Goal: Book appointment/travel/reservation

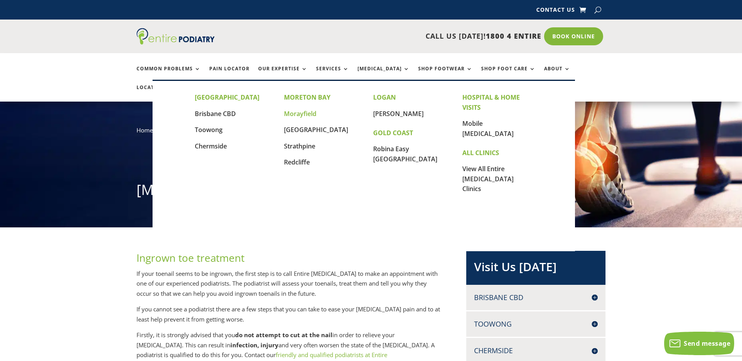
click at [310, 115] on link "Morayfield" at bounding box center [300, 113] width 32 height 9
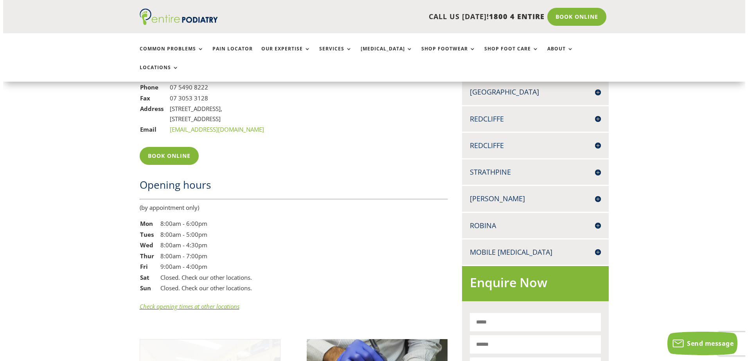
scroll to position [563, 0]
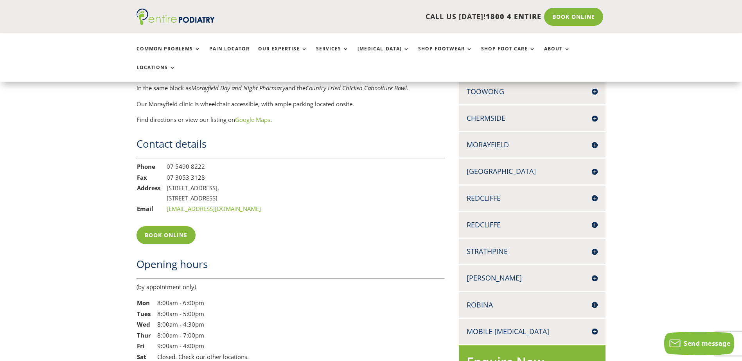
click at [595, 140] on h4 "Morayfield" at bounding box center [531, 145] width 131 height 10
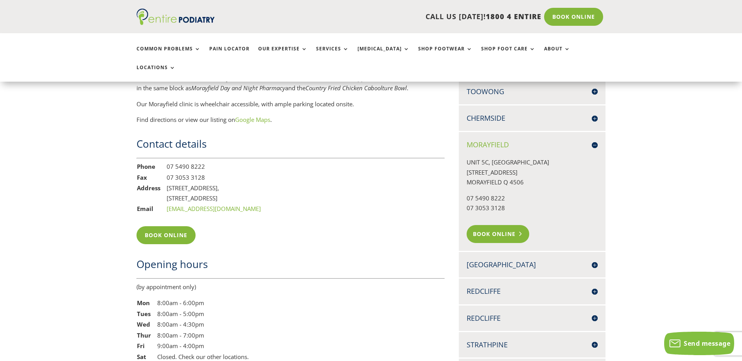
click at [501, 225] on link "Book Online" at bounding box center [497, 234] width 63 height 18
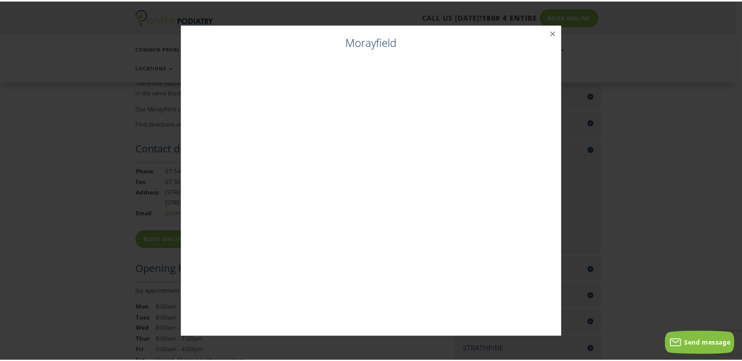
scroll to position [558, 0]
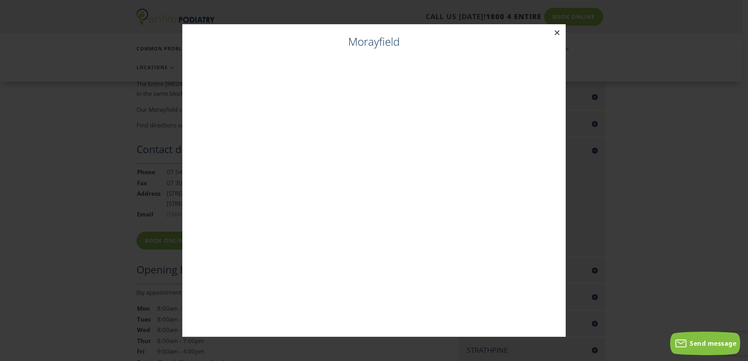
click at [558, 32] on button "×" at bounding box center [556, 32] width 17 height 17
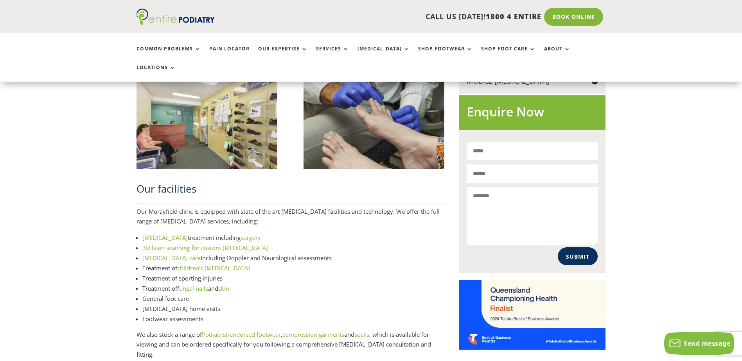
scroll to position [907, 0]
